Goal: Task Accomplishment & Management: Complete application form

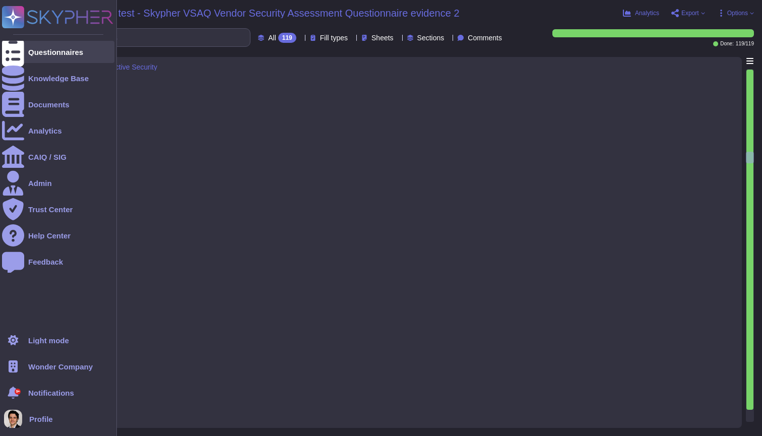
type textarea "Yes, all security events in production, including authentication events, SSH se…"
type textarea "Yes, the production network is segmented into different zones based on security…"
type textarea "Yes, we support and maintain development, test, staging, and production environ…"
type textarea "Yes, all network traffic over public networks to the production infrastructure …"
type textarea "Yes, only standard cryptographic frameworks and implementations are used, adher…"
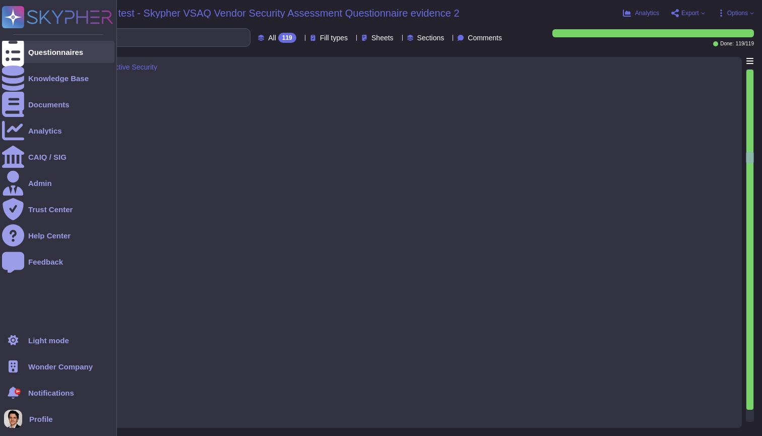
type textarea "Yes, XXX Company has a formalized Security Incident Response Program. This prog…"
type textarea "Yes, we have formally defined criteria for notifying clients during an incident…"
type textarea "Yes, XXX Company has a documented Incident Management Policy in place."
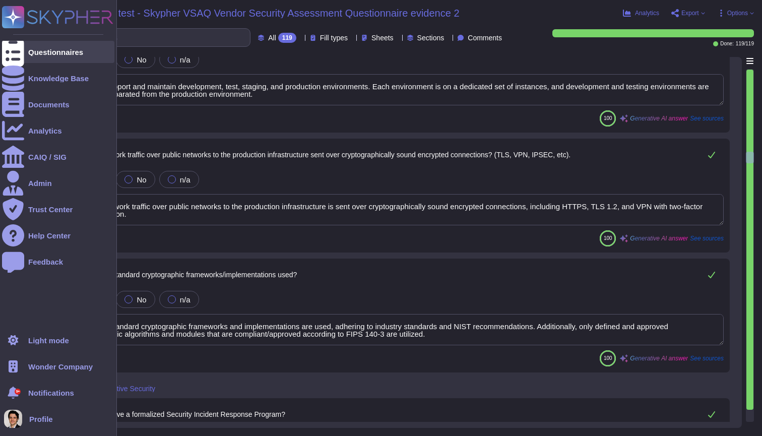
click at [30, 50] on div "Questionnaires" at bounding box center [55, 52] width 55 height 8
